Goal: Task Accomplishment & Management: Complete application form

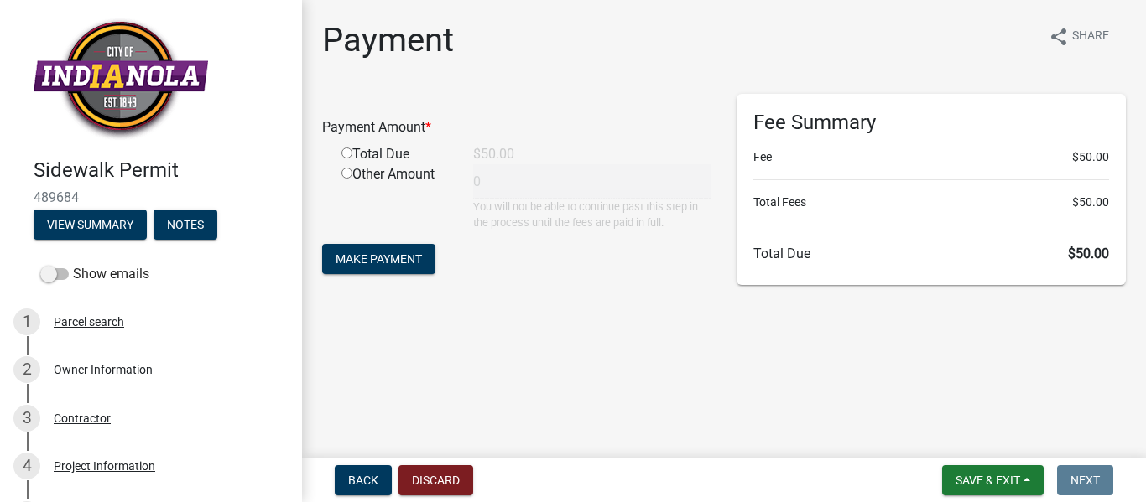
click at [343, 152] on input "radio" at bounding box center [346, 153] width 11 height 11
radio input "true"
type input "50"
click at [385, 257] on span "Make Payment" at bounding box center [378, 258] width 86 height 13
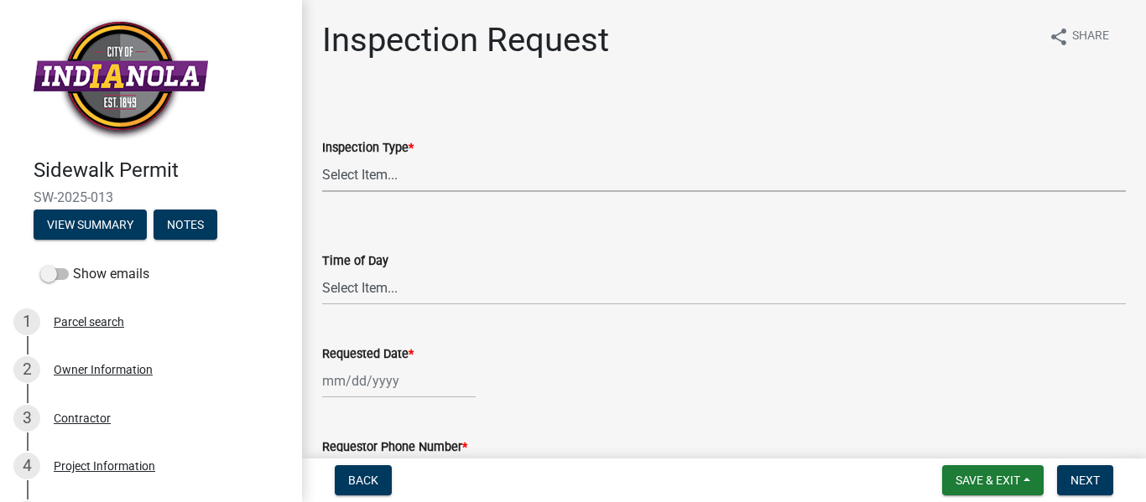
click at [387, 175] on select "Select Item... [GEOGRAPHIC_DATA]" at bounding box center [723, 175] width 803 height 34
click at [322, 158] on select "Select Item... [GEOGRAPHIC_DATA]" at bounding box center [723, 175] width 803 height 34
select select "99ac012d-34f5-4869-bb46-fc58610bb0ba"
click at [377, 289] on select "Select Item... AM PM" at bounding box center [723, 288] width 803 height 34
click at [322, 271] on select "Select Item... AM PM" at bounding box center [723, 288] width 803 height 34
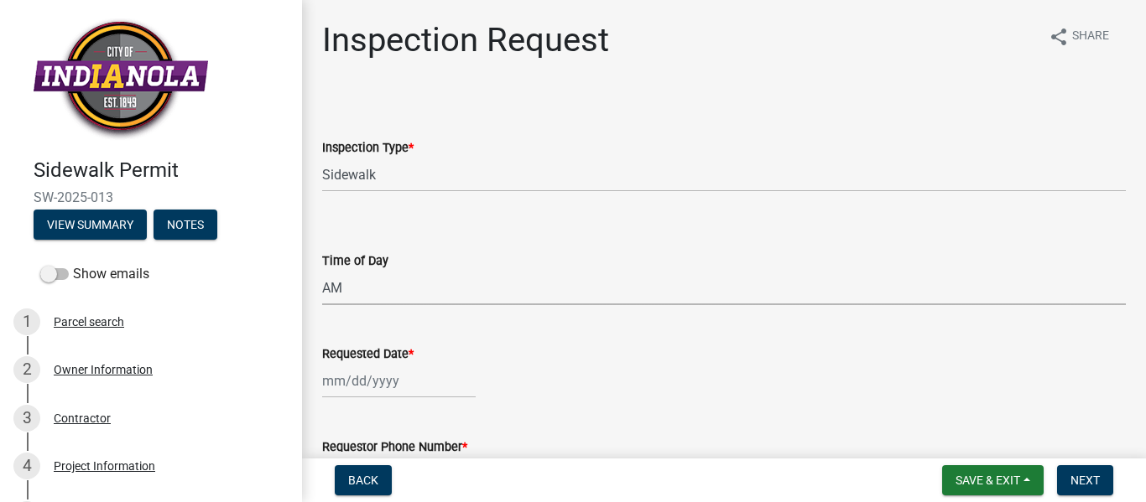
select select "beb9ccbf-86ff-4c3e-95c0-3473a8a0c9e1"
click at [393, 387] on div at bounding box center [398, 381] width 153 height 34
select select "10"
select select "2025"
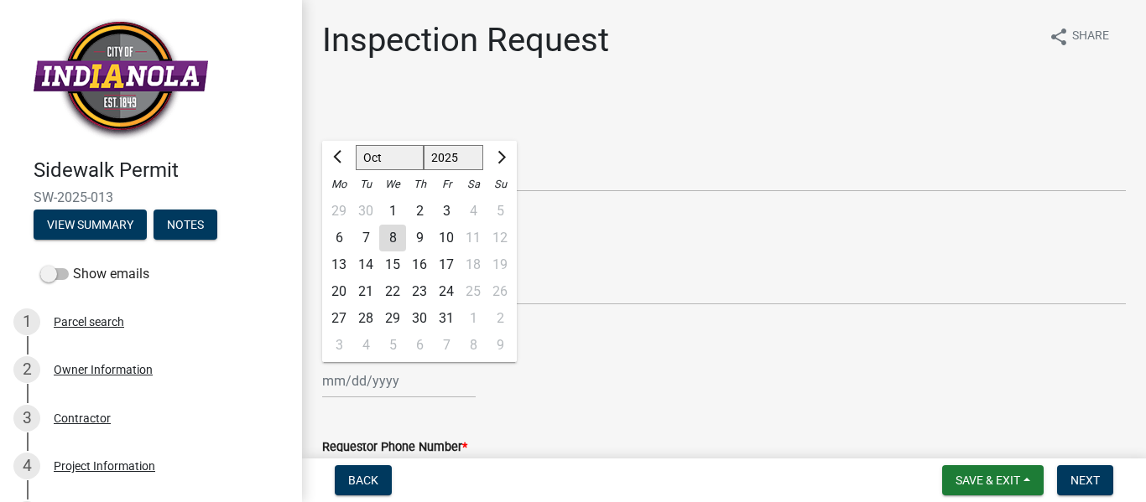
click at [417, 237] on div "9" at bounding box center [419, 238] width 27 height 27
type input "10/09/2025"
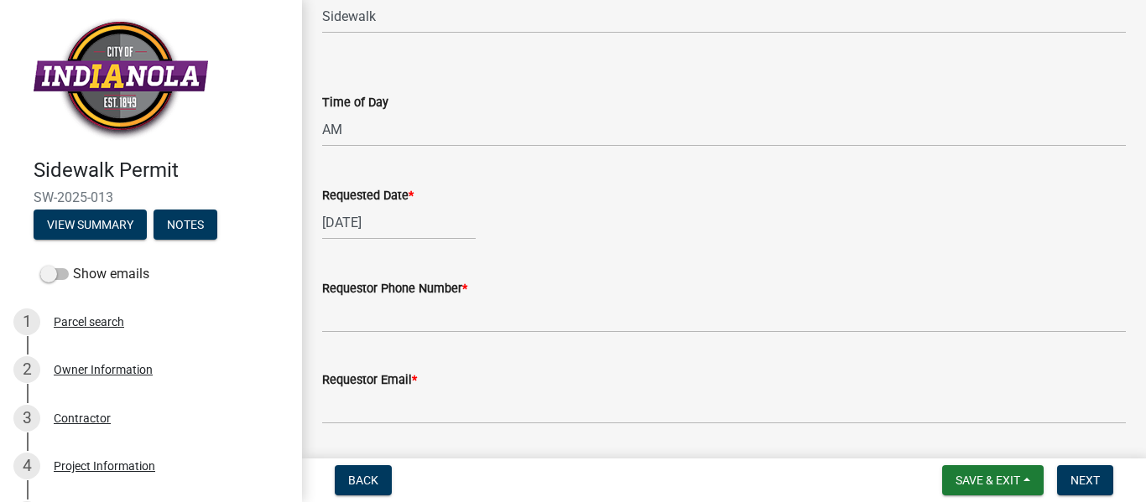
scroll to position [195, 0]
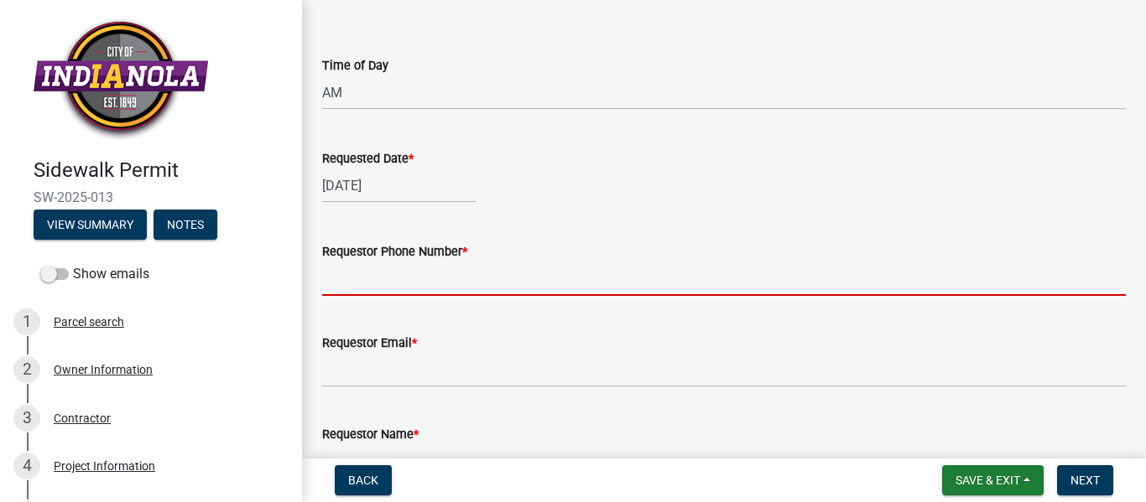
click at [342, 278] on input "Requestor Phone Number *" at bounding box center [723, 279] width 803 height 34
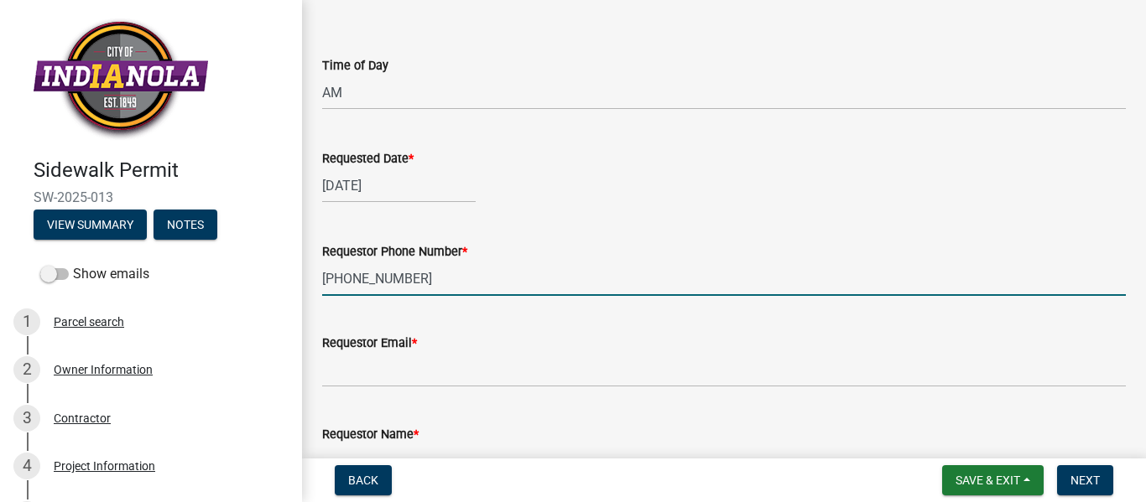
type input "515-298-1908"
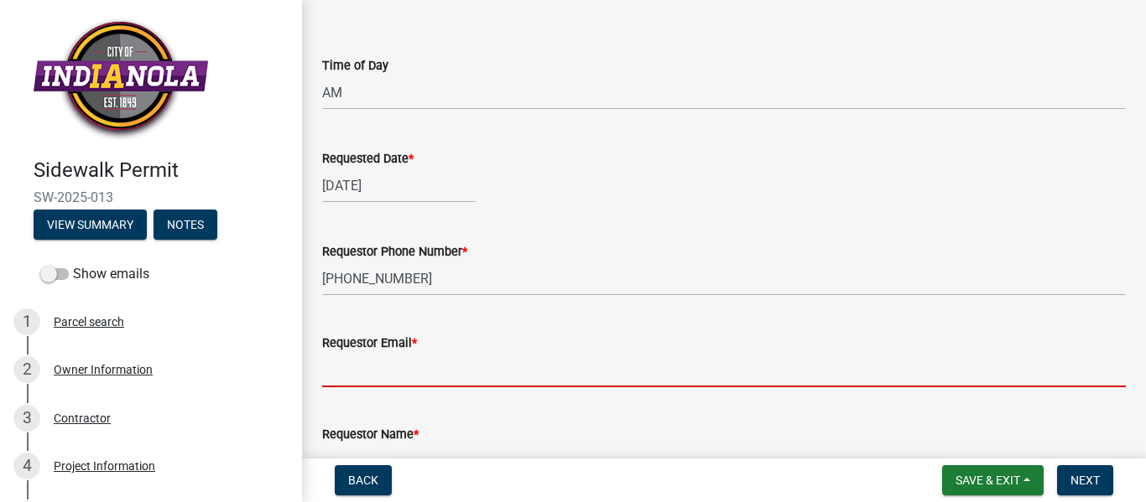
click at [351, 375] on input "Requestor Email *" at bounding box center [723, 370] width 803 height 34
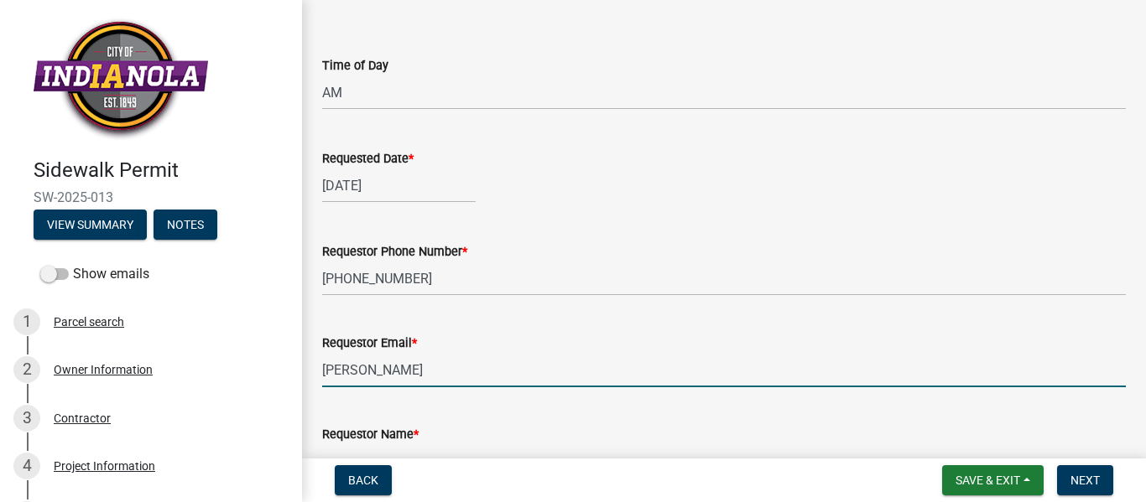
drag, startPoint x: 399, startPoint y: 372, endPoint x: 321, endPoint y: 373, distance: 78.0
click at [321, 373] on div "Requestor Email * Jonah Waltz" at bounding box center [723, 348] width 829 height 78
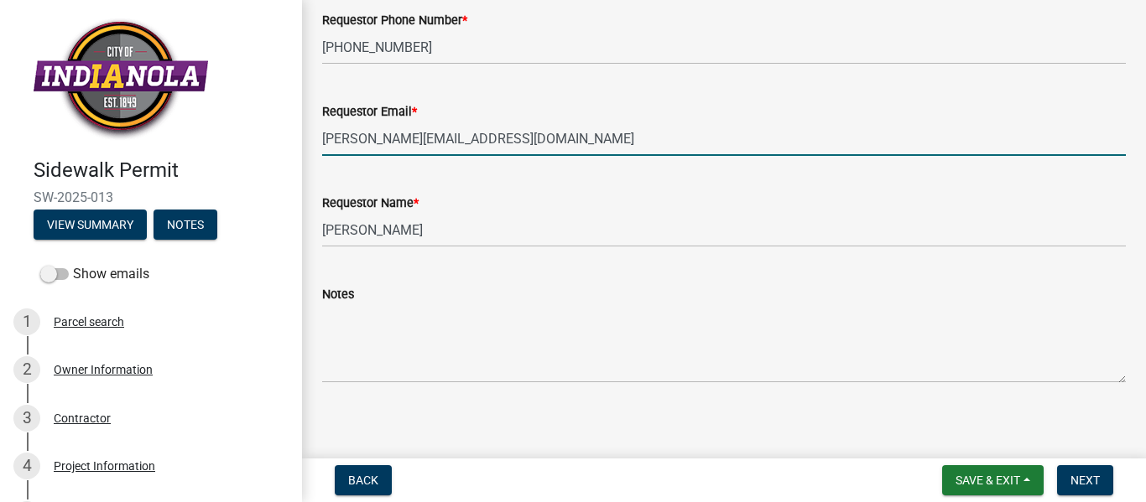
scroll to position [437, 0]
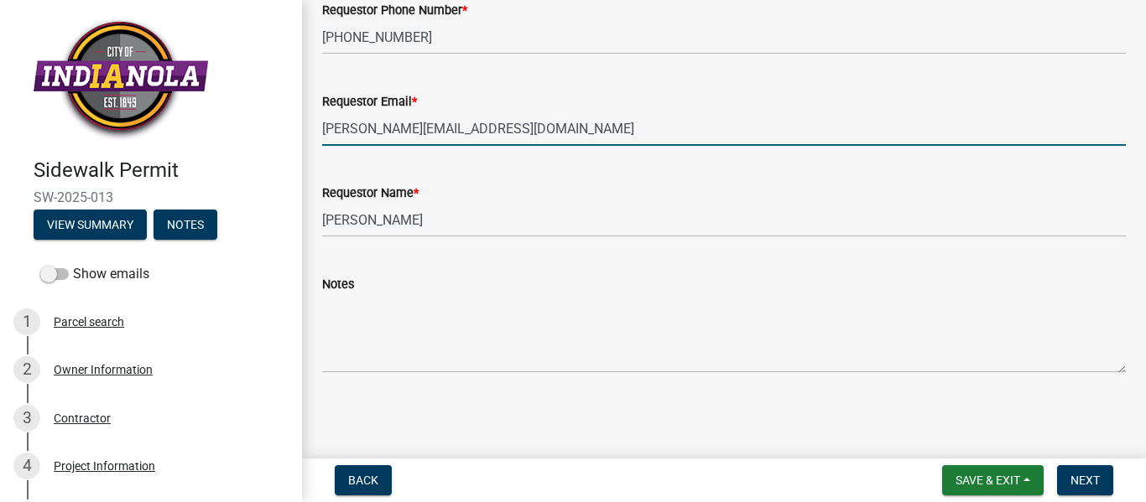
type input "jonah@cuttingedgeiowa.com"
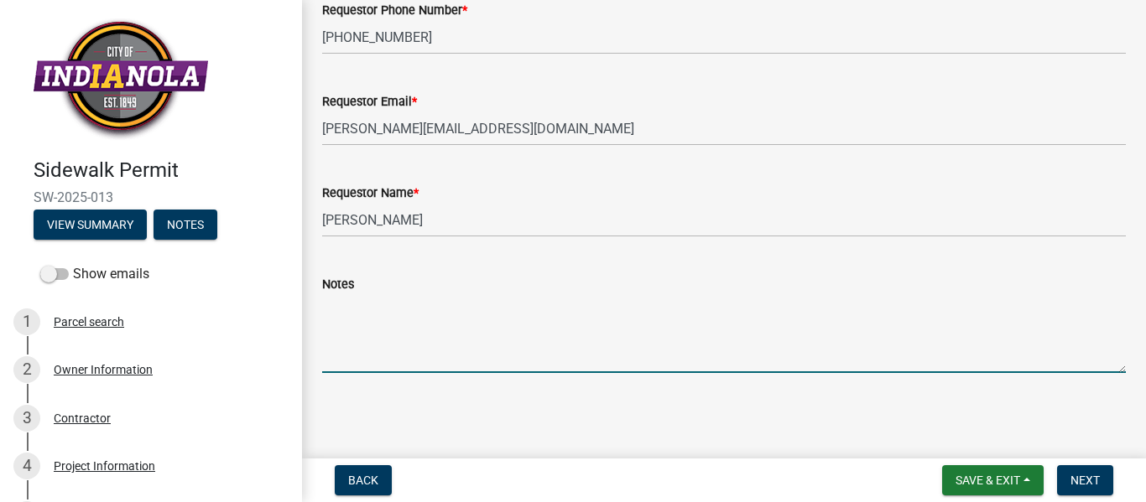
click at [341, 313] on textarea "Notes" at bounding box center [723, 333] width 803 height 79
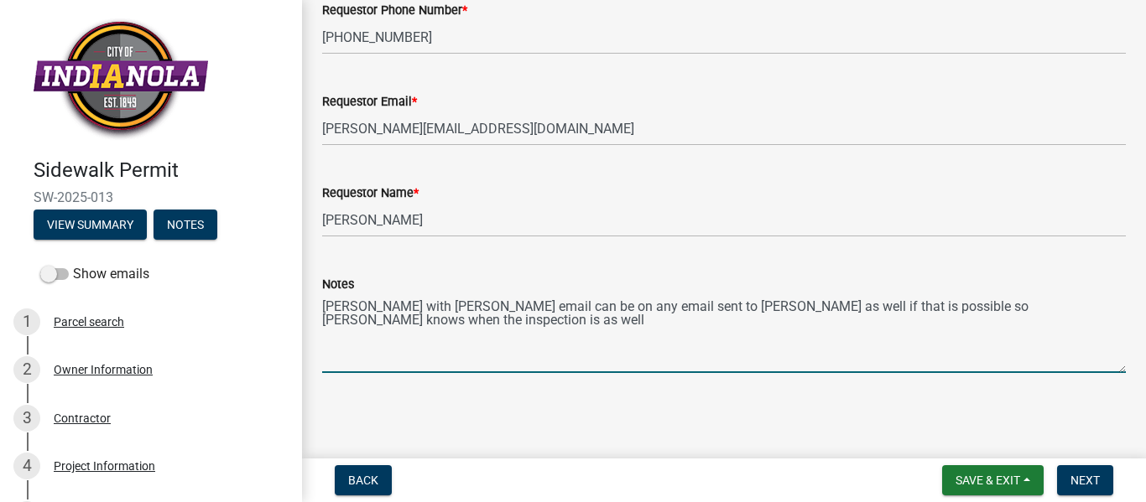
click at [407, 304] on textarea "Justin Marvin with Downing's email can be on any email sent to Jonah as well if…" at bounding box center [723, 333] width 803 height 79
click at [596, 306] on textarea "Justin Marvin & Garrett Crow's with Downing's email can be on any email sent to…" at bounding box center [723, 333] width 803 height 79
click at [502, 304] on textarea "Justin Marvin & Garrett Crow's with Downing email can be on any email sent to J…" at bounding box center [723, 333] width 803 height 79
click at [612, 303] on textarea "Justin Marvin & Garrett Crow with Downing email can be on any email sent to Jon…" at bounding box center [723, 333] width 803 height 79
click at [444, 319] on textarea "Justin Marvin & Garrett Crow with Downing can be on any email sent to Jonah as …" at bounding box center [723, 333] width 803 height 79
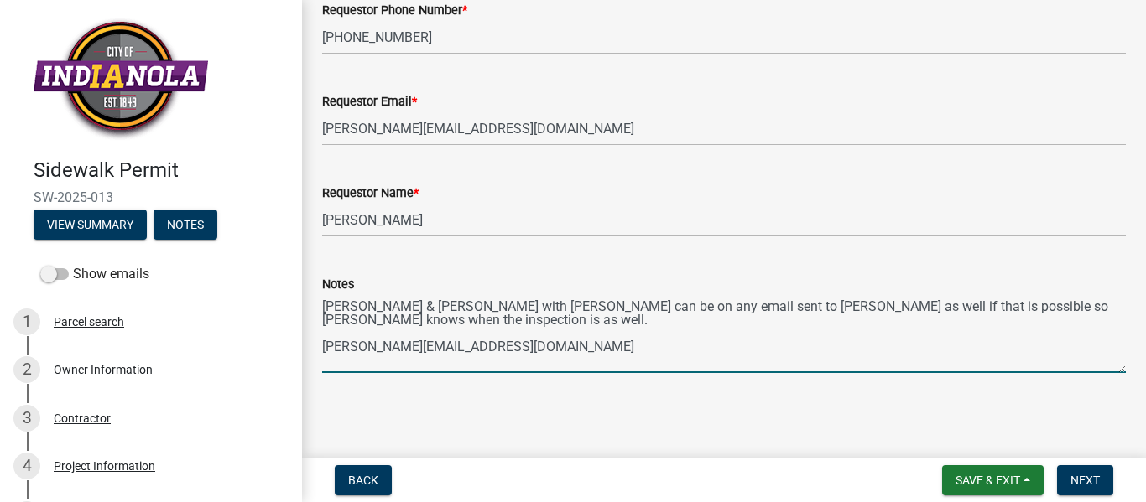
drag, startPoint x: 530, startPoint y: 347, endPoint x: 320, endPoint y: 343, distance: 210.6
click at [320, 343] on div "Notes Justin Marvin & Garrett Crow with Downing can be on any email sent to Jon…" at bounding box center [723, 312] width 829 height 122
click at [517, 343] on textarea "Justin Marvin & Garrett Crow with Downing can be on any email sent to Jonah as …" at bounding box center [723, 333] width 803 height 79
paste textarea "justinm@downingconstruct.com"
click at [367, 361] on textarea "Justin Marvin & Garrett Crow with Downing can be on any email sent to Jonah as …" at bounding box center [723, 333] width 803 height 79
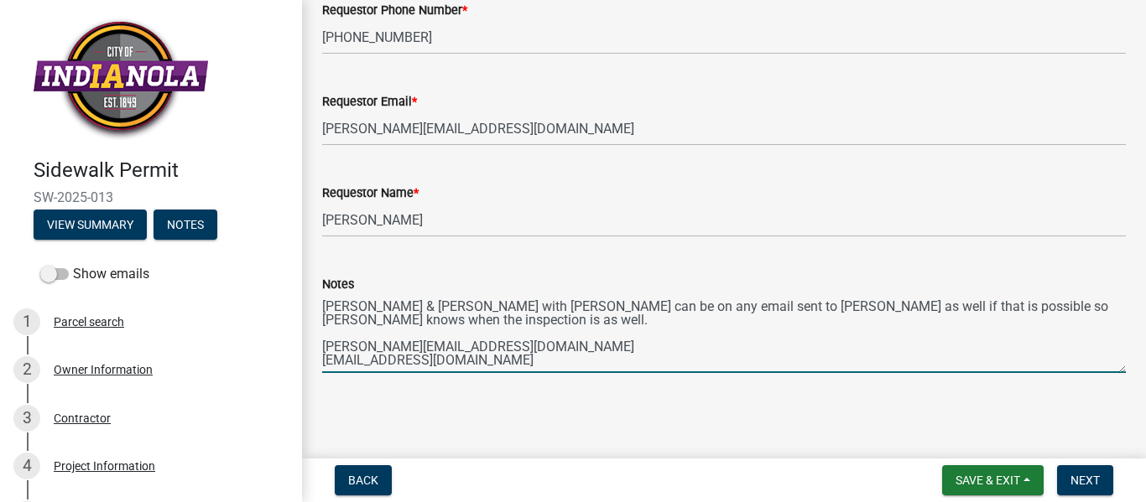
click at [541, 337] on textarea "Justin Marvin & Garrett Crow with Downing can be on any email sent to Jonah as …" at bounding box center [723, 333] width 803 height 79
type textarea "Justin Marvin & Garrett Crow with Downing can be on any email sent to Jonah as …"
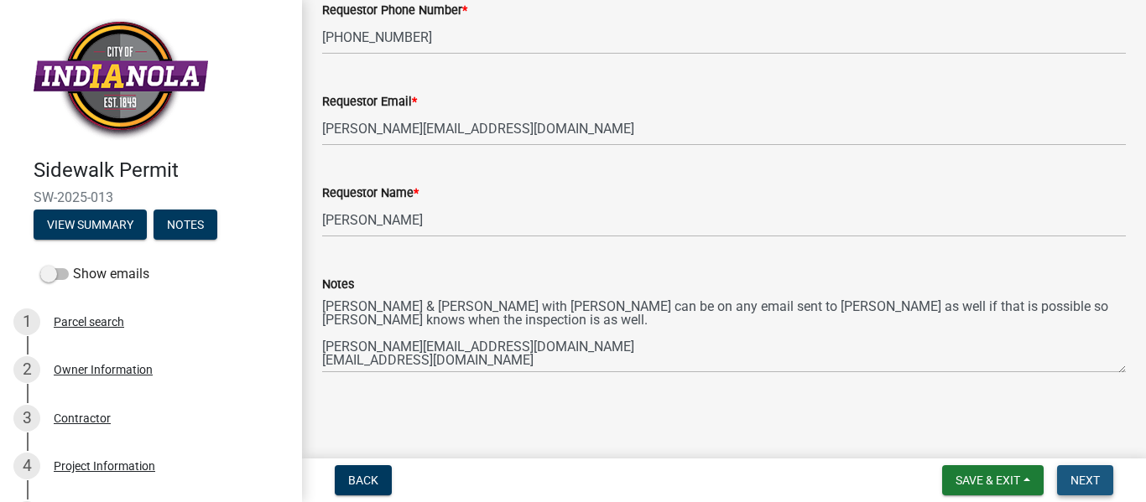
click at [1087, 484] on span "Next" at bounding box center [1084, 480] width 29 height 13
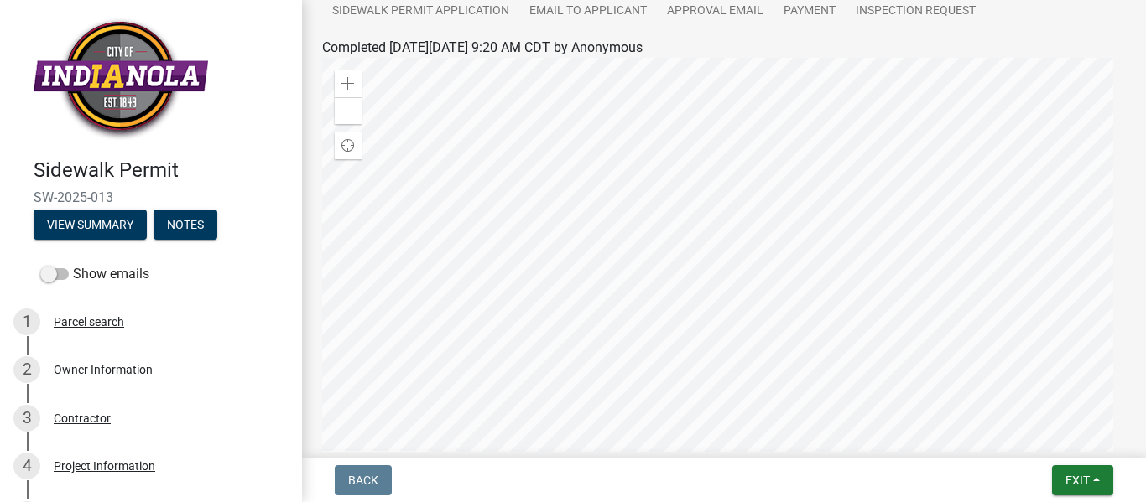
scroll to position [402, 0]
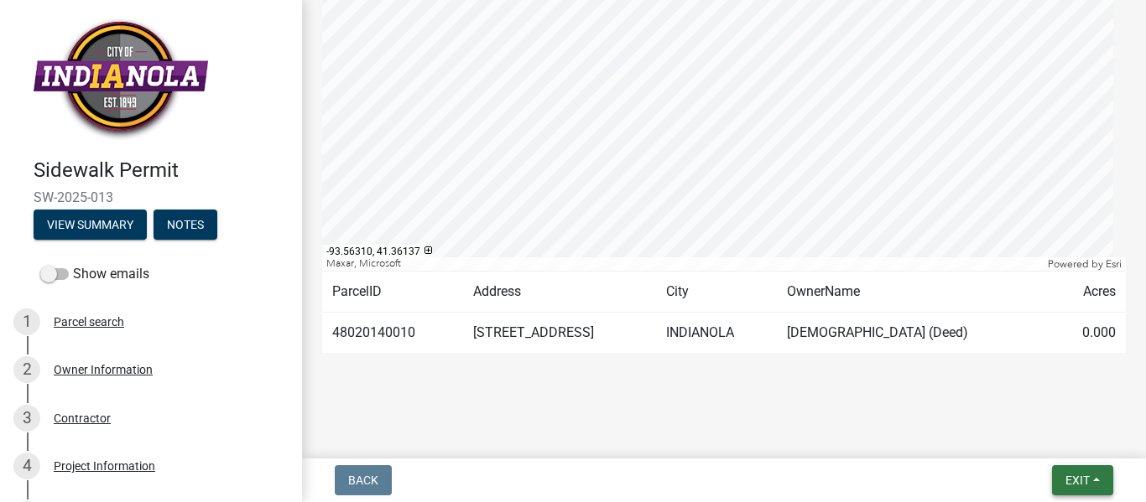
click at [1077, 476] on span "Exit" at bounding box center [1077, 480] width 24 height 13
click at [1040, 434] on button "Save & Exit" at bounding box center [1046, 437] width 134 height 40
